Goal: Obtain resource: Obtain resource

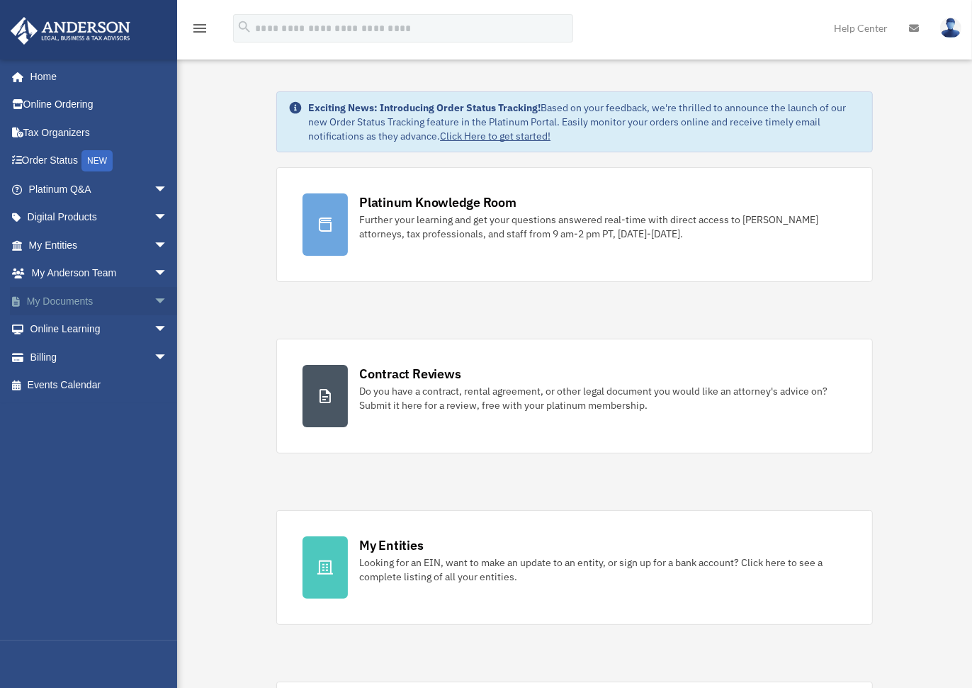
click at [154, 302] on span "arrow_drop_down" at bounding box center [168, 301] width 28 height 29
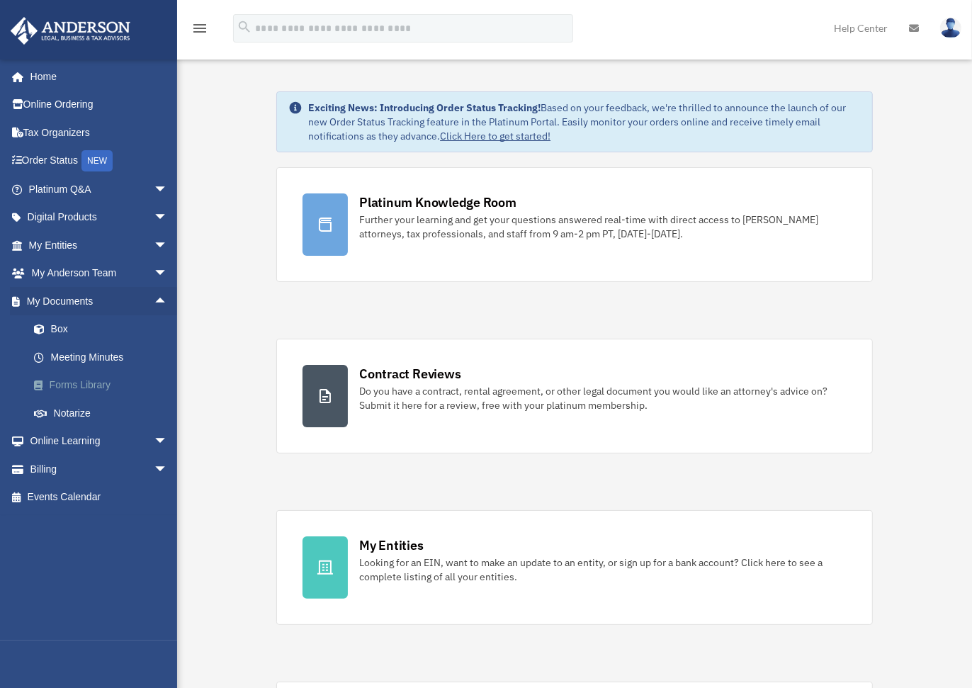
click at [103, 383] on link "Forms Library" at bounding box center [104, 385] width 169 height 28
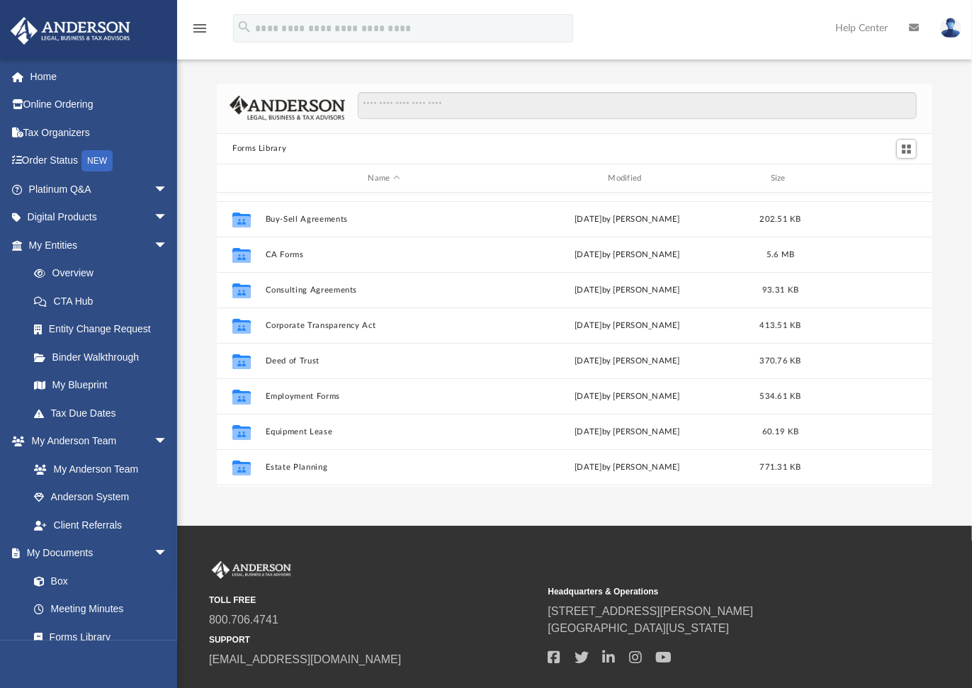
scroll to position [236, 0]
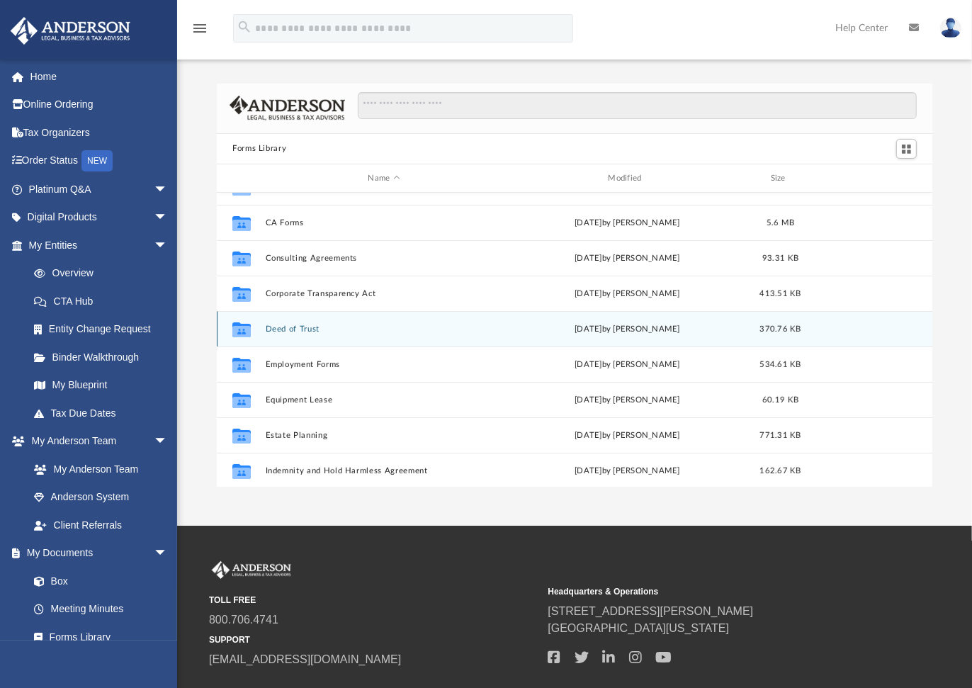
click at [306, 331] on button "Deed of Trust" at bounding box center [384, 329] width 237 height 9
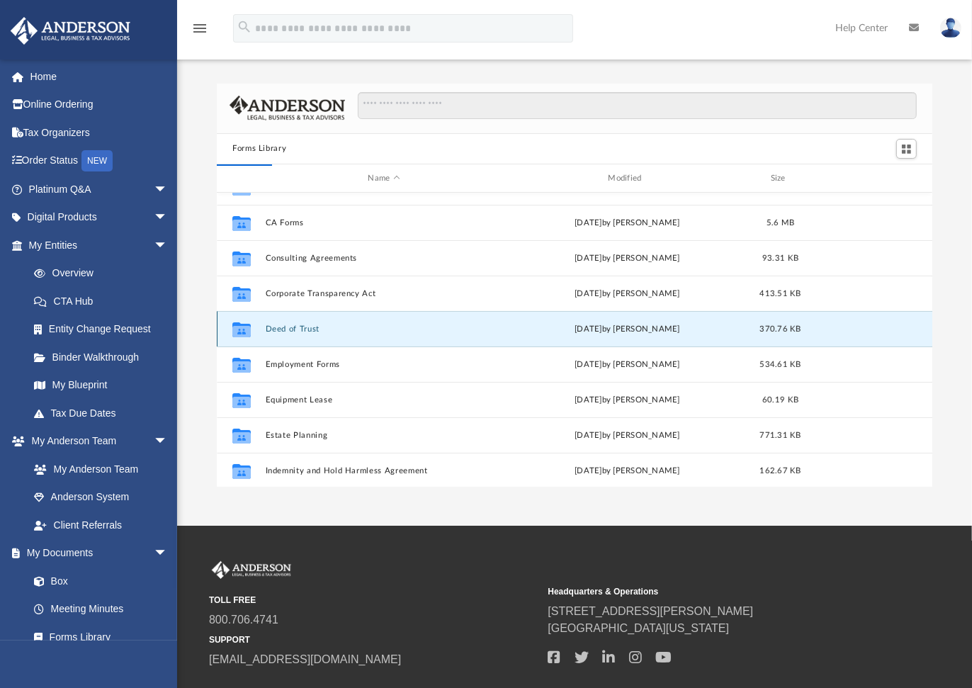
scroll to position [0, 0]
